Goal: Task Accomplishment & Management: Manage account settings

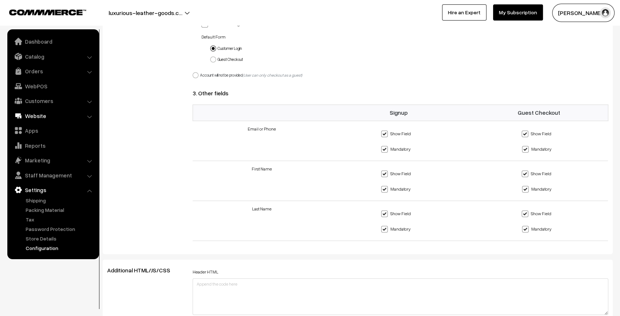
scroll to position [590, 0]
click at [37, 116] on link "Website" at bounding box center [52, 115] width 87 height 13
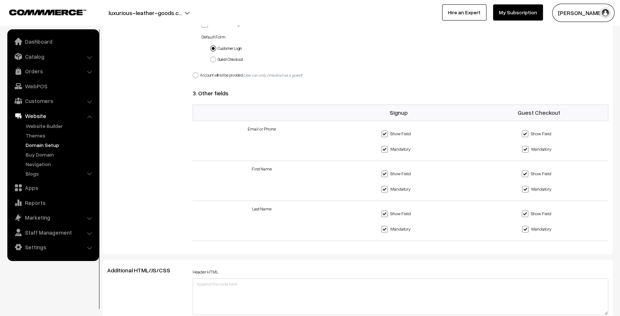
click at [47, 145] on link "Domain Setup" at bounding box center [60, 145] width 73 height 8
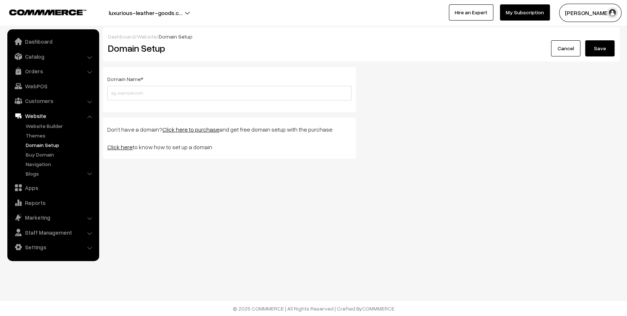
click at [122, 151] on div "Don’t have a domain? Click here to purchase and get free domain setup with the …" at bounding box center [229, 138] width 253 height 41
click at [122, 149] on link "Click here" at bounding box center [119, 147] width 25 height 7
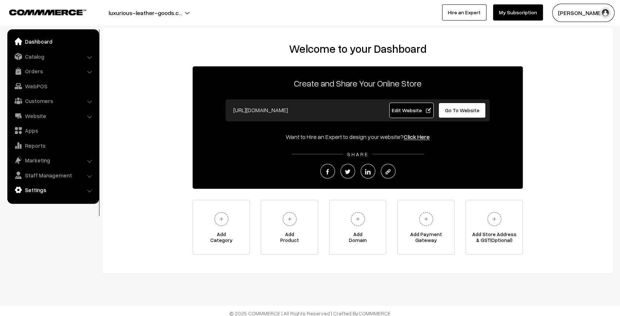
click at [56, 192] on link "Settings" at bounding box center [52, 190] width 87 height 13
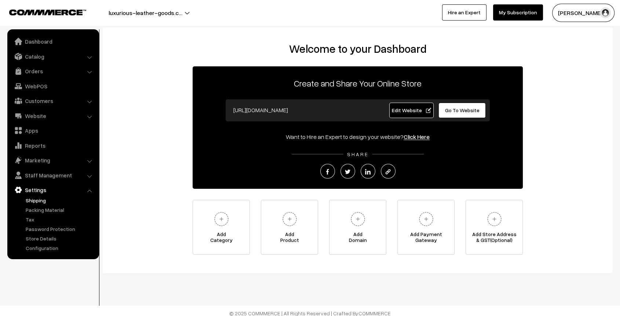
click at [48, 197] on link "Shipping" at bounding box center [60, 201] width 73 height 8
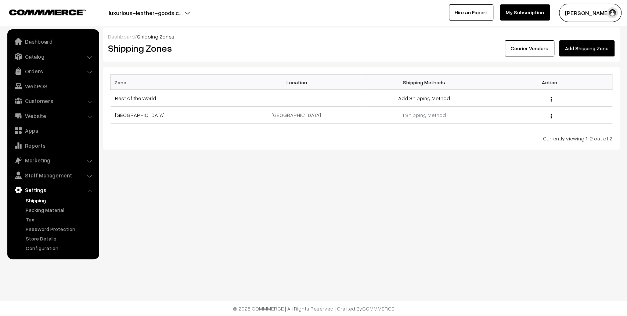
click at [50, 253] on ul "Dashboard Catalog" at bounding box center [53, 144] width 92 height 230
click at [52, 251] on link "Configuration" at bounding box center [60, 248] width 73 height 8
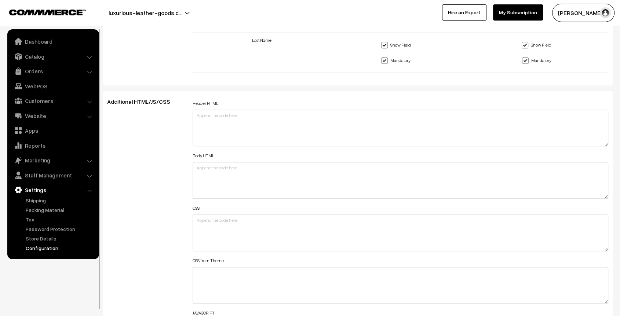
scroll to position [803, 0]
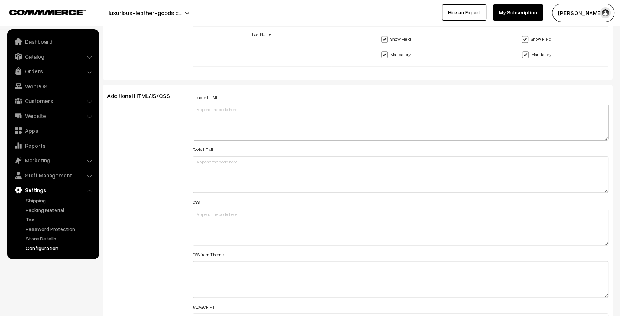
click at [256, 110] on textarea at bounding box center [401, 122] width 416 height 37
paste textarea "Live User CountPlace this code in "Header HTML" in backend."
type textarea "Live User CountPlace this code in "Header HTML" in backend."
click at [256, 110] on textarea "Live User CountPlace this code in "Header HTML" in backend." at bounding box center [401, 122] width 416 height 37
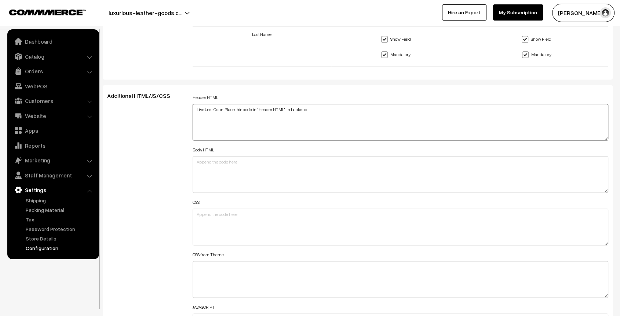
click at [256, 110] on textarea "Live User CountPlace this code in "Header HTML" in backend." at bounding box center [401, 122] width 416 height 37
paste textarea "<script> document.addEventListener('DOMContentLoaded', function () { var minVie…"
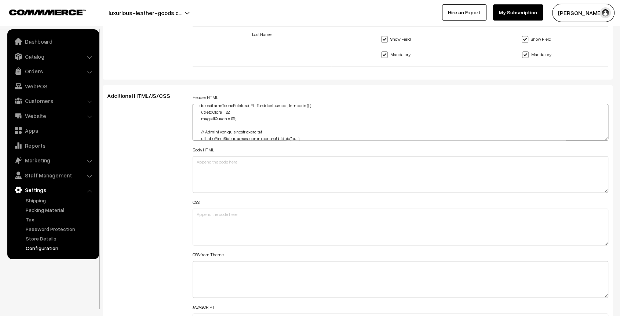
scroll to position [0, 0]
click at [231, 121] on textarea at bounding box center [401, 122] width 416 height 37
click at [235, 127] on textarea at bounding box center [401, 122] width 416 height 37
type textarea "<script> document.addEventListener('DOMContentLoaded', function () { var minVie…"
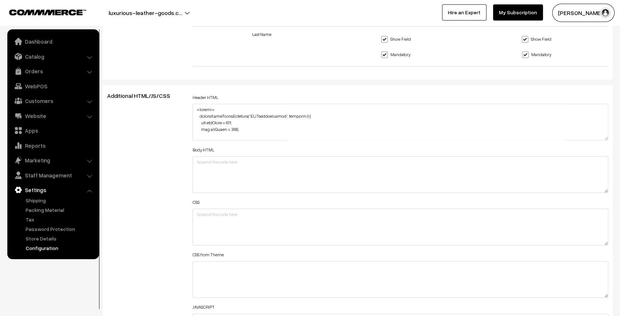
click at [156, 145] on div "Additional HTML/JS/CSS" at bounding box center [145, 224] width 86 height 262
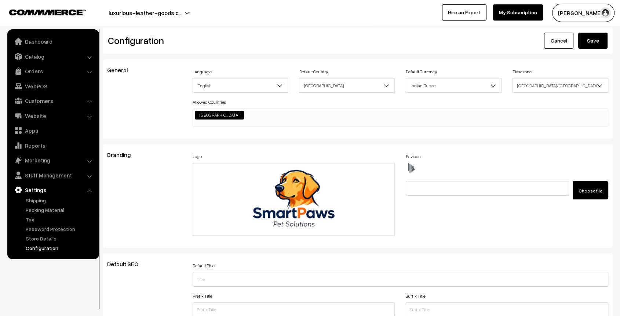
click at [599, 37] on button "Save" at bounding box center [593, 41] width 29 height 16
click at [188, 7] on button "luxurious-leather-goods.c…" at bounding box center [145, 13] width 125 height 18
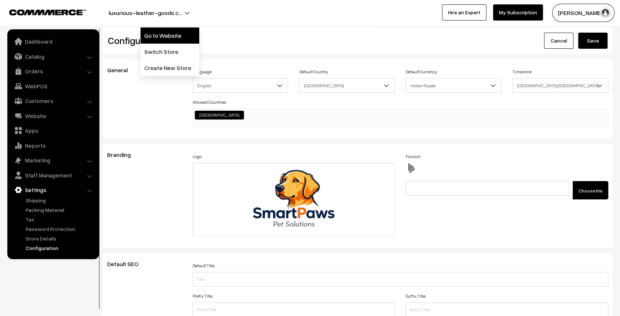
click at [181, 41] on link "Go to Website" at bounding box center [170, 36] width 59 height 16
